Goal: Task Accomplishment & Management: Manage account settings

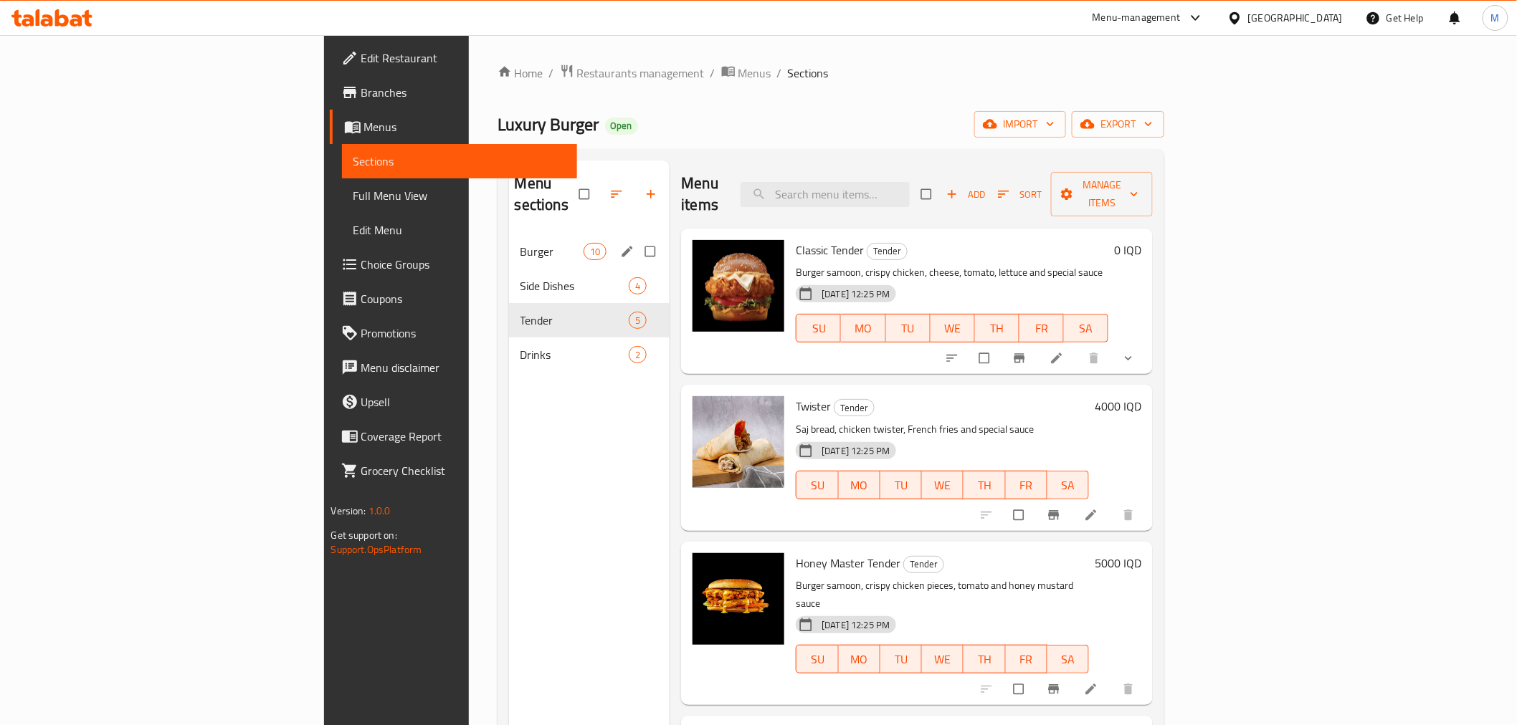
click at [509, 234] on div "Burger 10" at bounding box center [589, 251] width 161 height 34
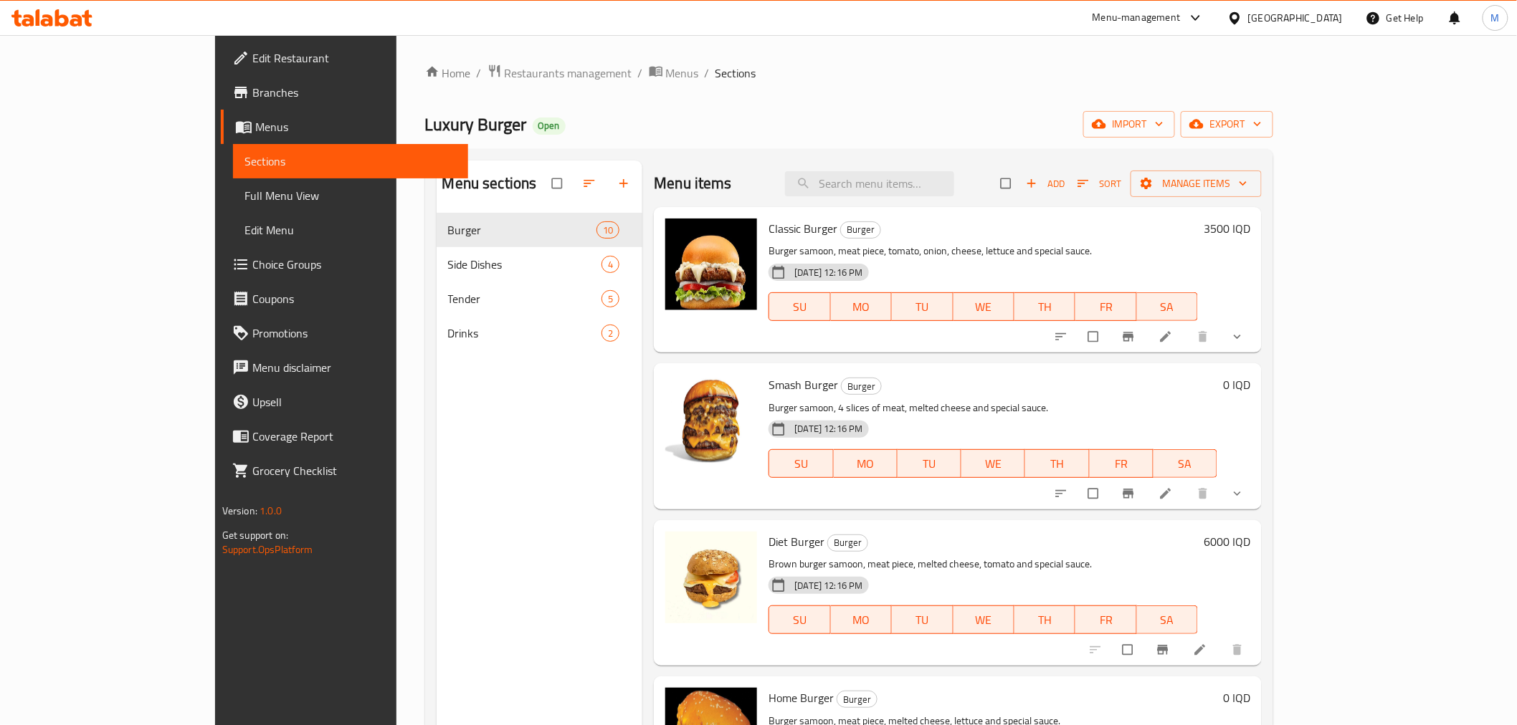
click at [1250, 220] on h6 "3500 IQD" at bounding box center [1227, 229] width 47 height 20
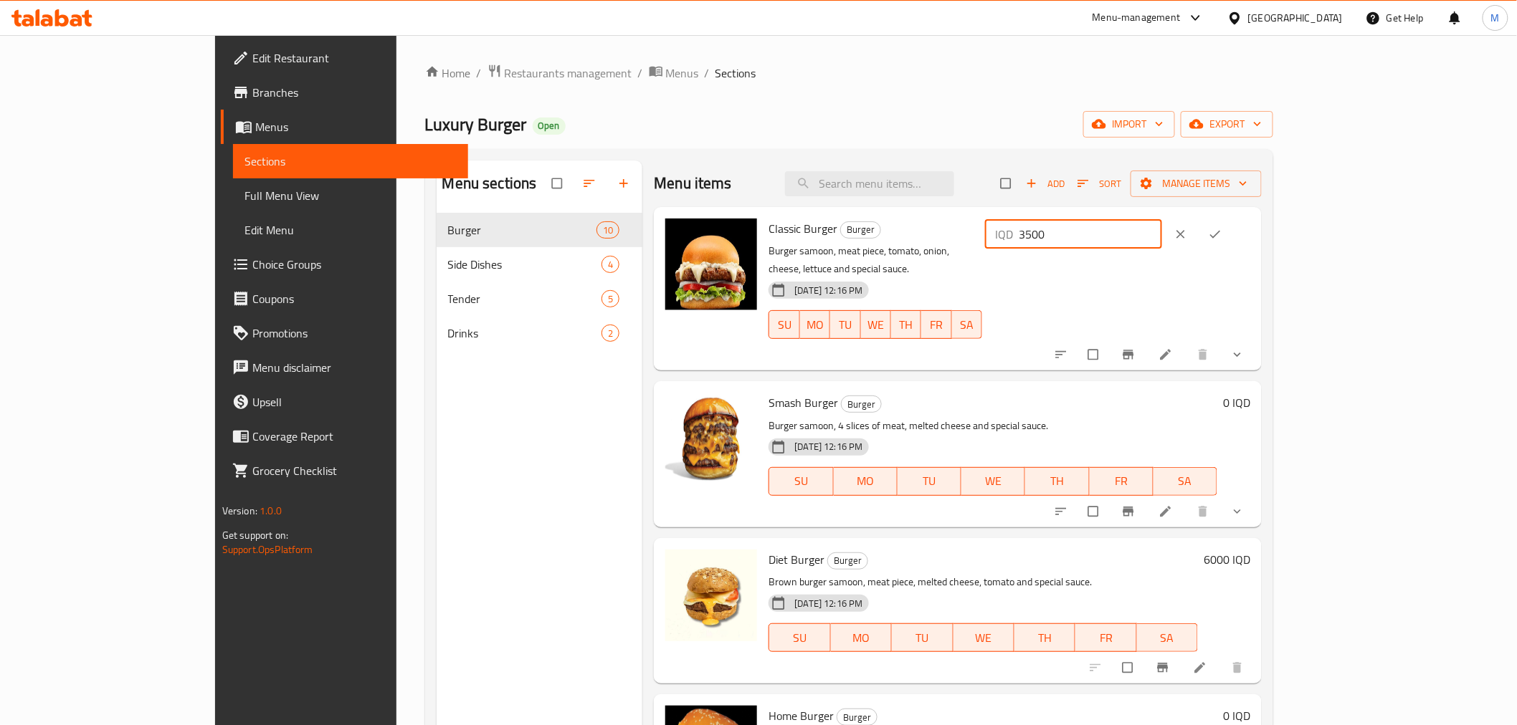
drag, startPoint x: 1255, startPoint y: 234, endPoint x: 1224, endPoint y: 234, distance: 30.8
click at [1162, 234] on div "IQD 3500 ​" at bounding box center [1073, 234] width 177 height 29
type input "4000"
click at [1234, 225] on button "ok" at bounding box center [1216, 235] width 34 height 32
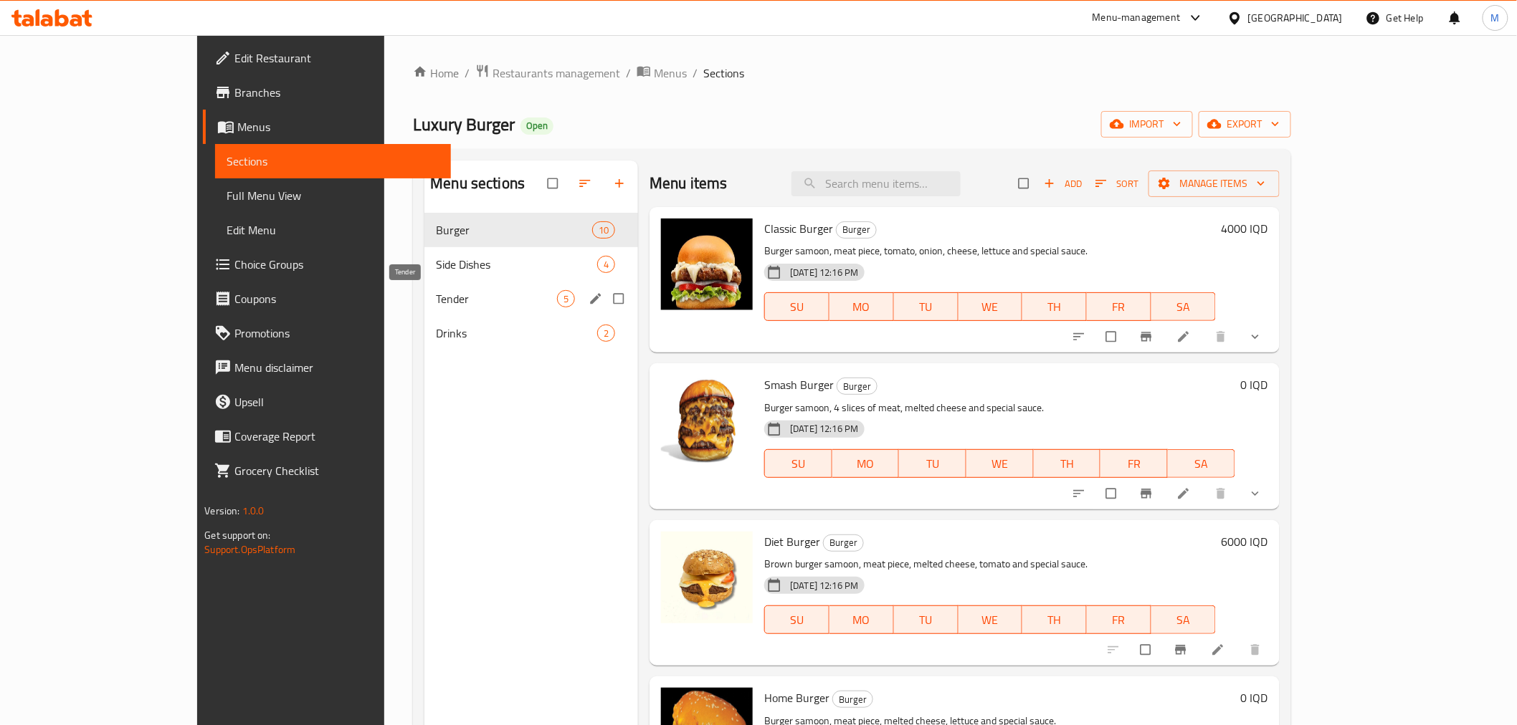
click at [436, 304] on span "Tender" at bounding box center [496, 298] width 121 height 17
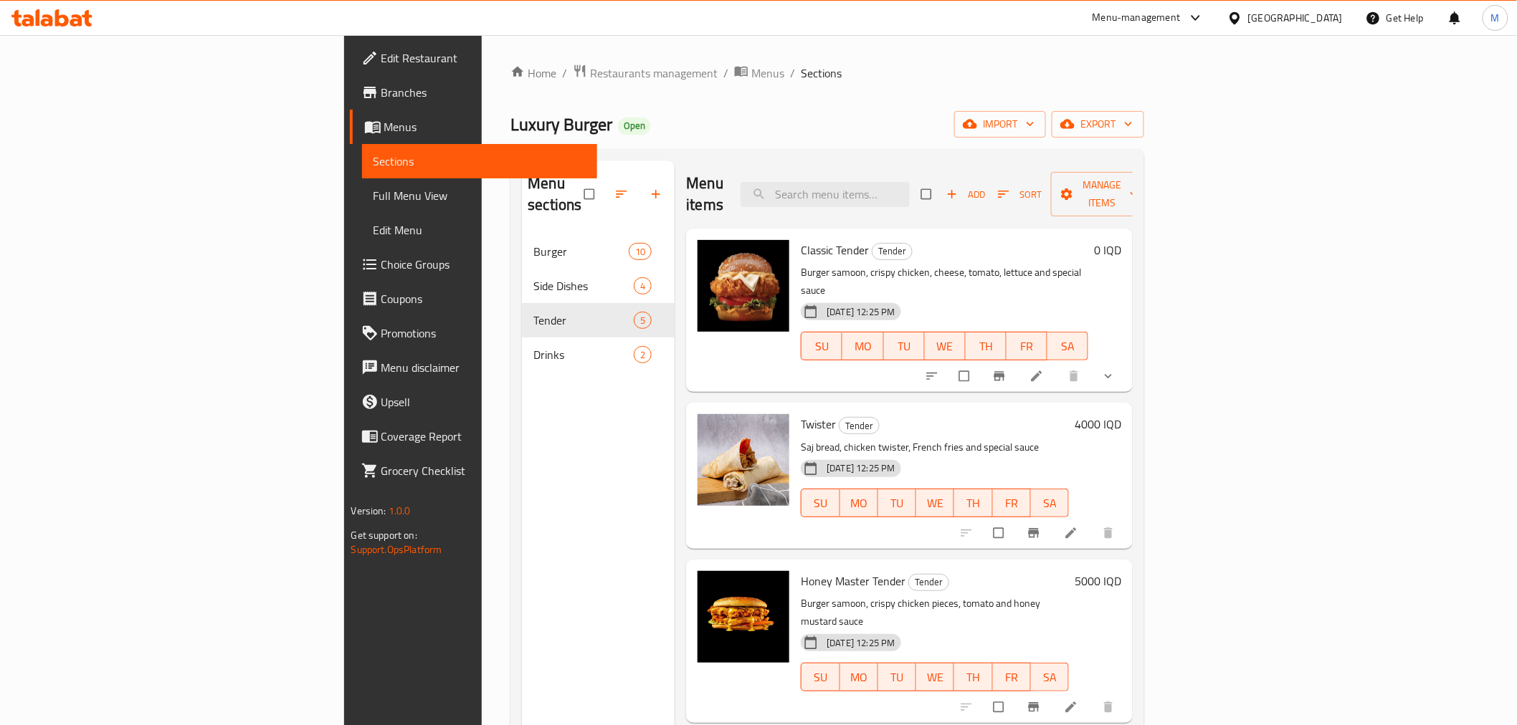
click at [1121, 414] on h6 "4000 IQD" at bounding box center [1097, 424] width 47 height 20
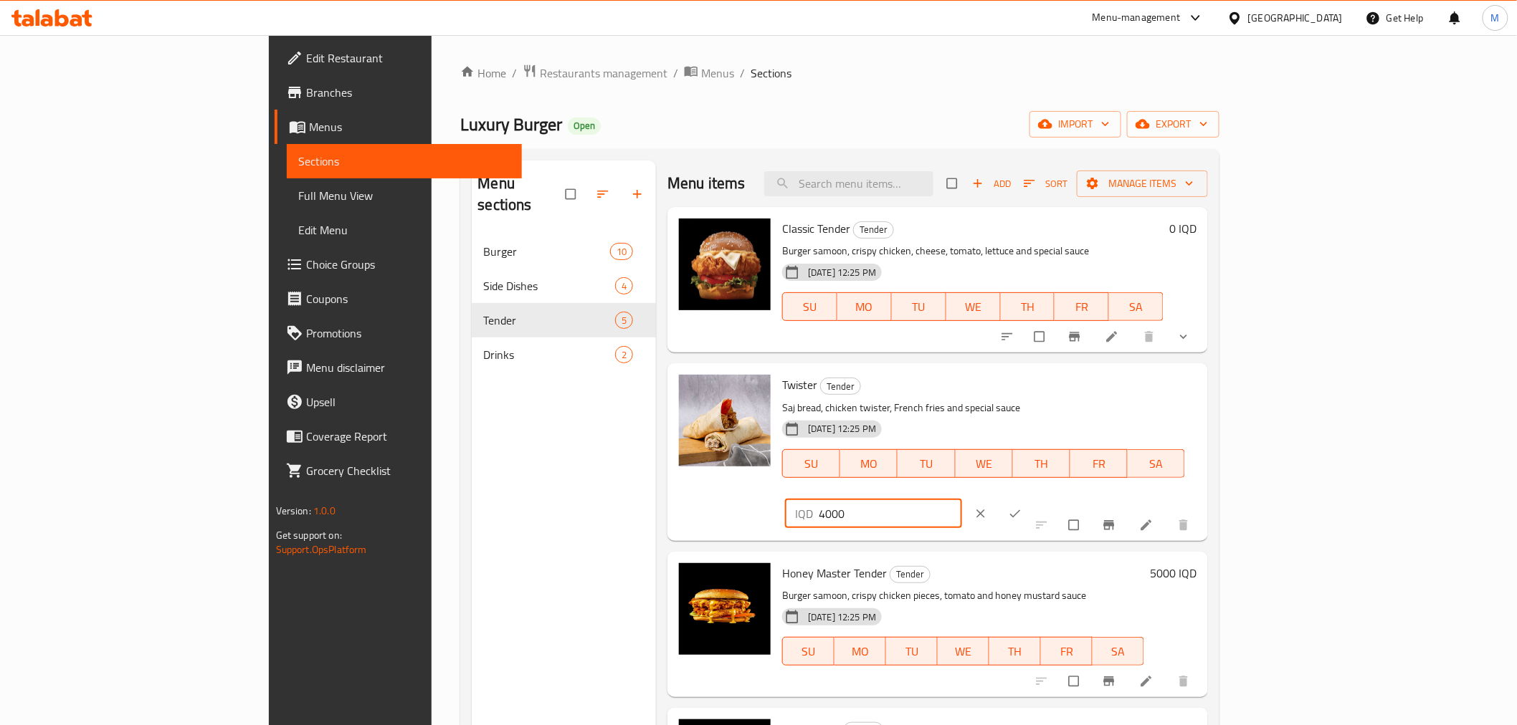
click at [962, 500] on input "4000" at bounding box center [890, 514] width 143 height 29
type input "4500"
click at [1034, 498] on button "ok" at bounding box center [1016, 514] width 34 height 32
